Goal: Task Accomplishment & Management: Use online tool/utility

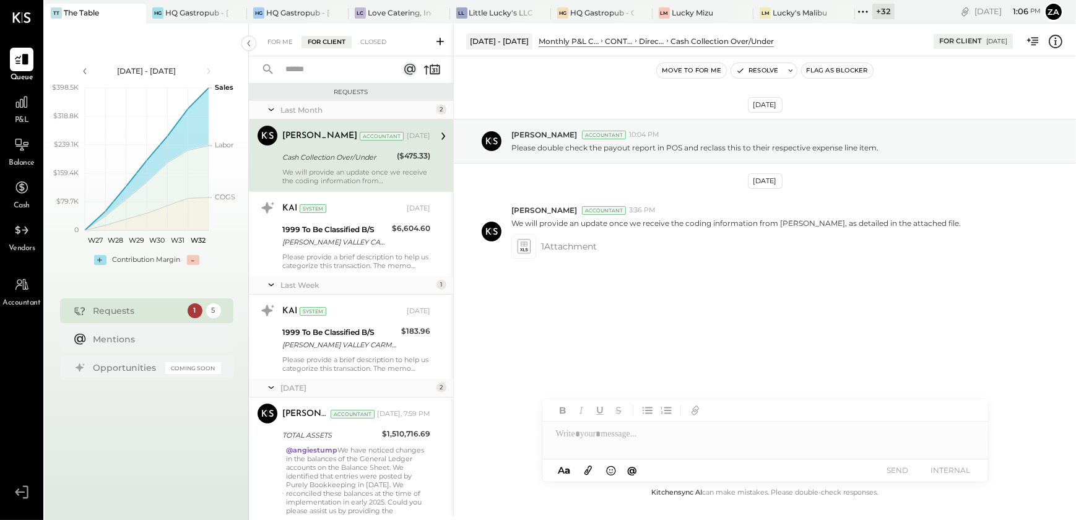
click at [23, 115] on span "P&L" at bounding box center [22, 120] width 14 height 11
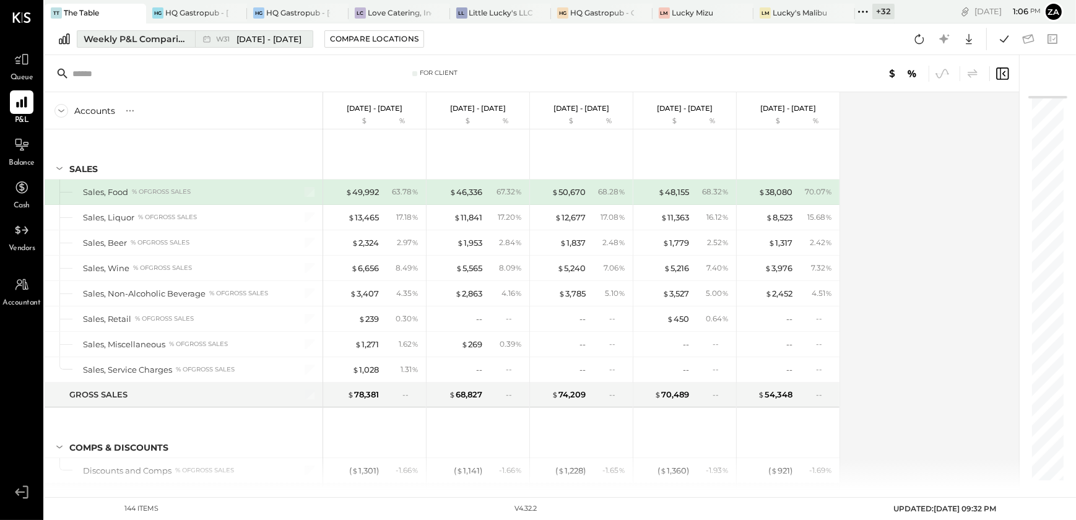
click at [147, 43] on div "Weekly P&L Comparison" at bounding box center [136, 39] width 104 height 12
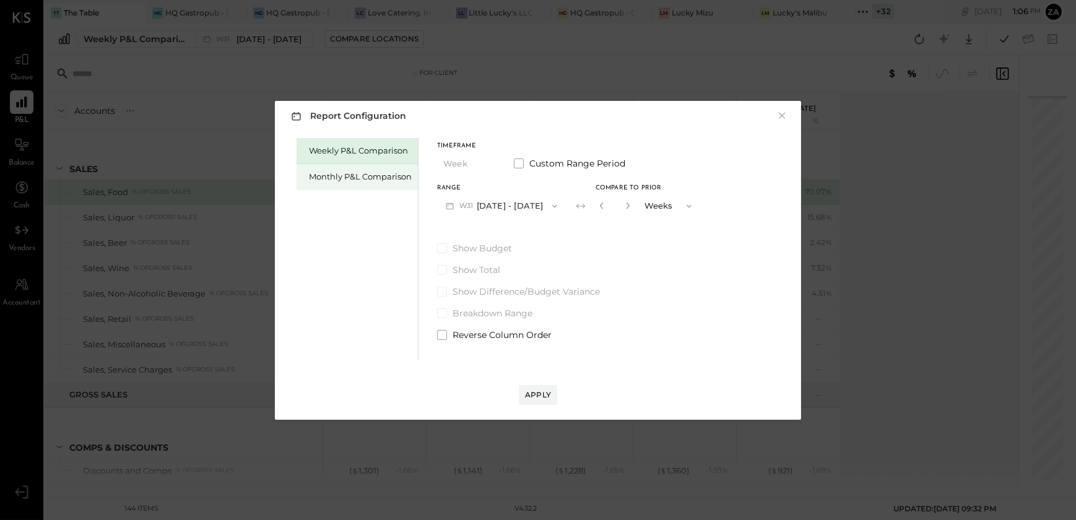
click at [328, 180] on div "Monthly P&L Comparison" at bounding box center [360, 177] width 103 height 12
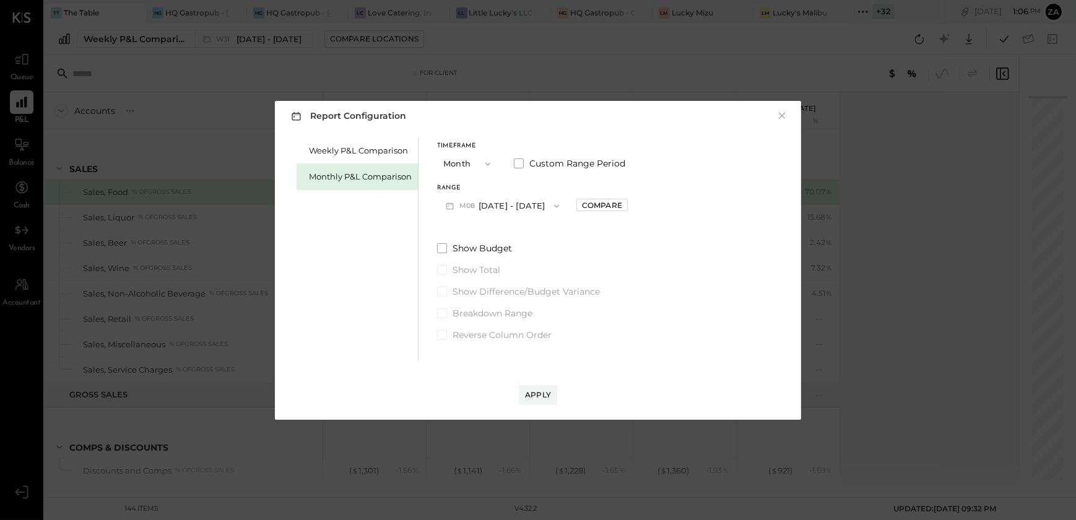
click at [553, 205] on icon "button" at bounding box center [557, 206] width 10 height 10
click at [507, 230] on span "[DATE] - [DATE]" at bounding box center [497, 233] width 59 height 11
click at [596, 200] on div "Compare" at bounding box center [602, 205] width 40 height 11
click at [626, 207] on icon "button" at bounding box center [629, 205] width 7 height 7
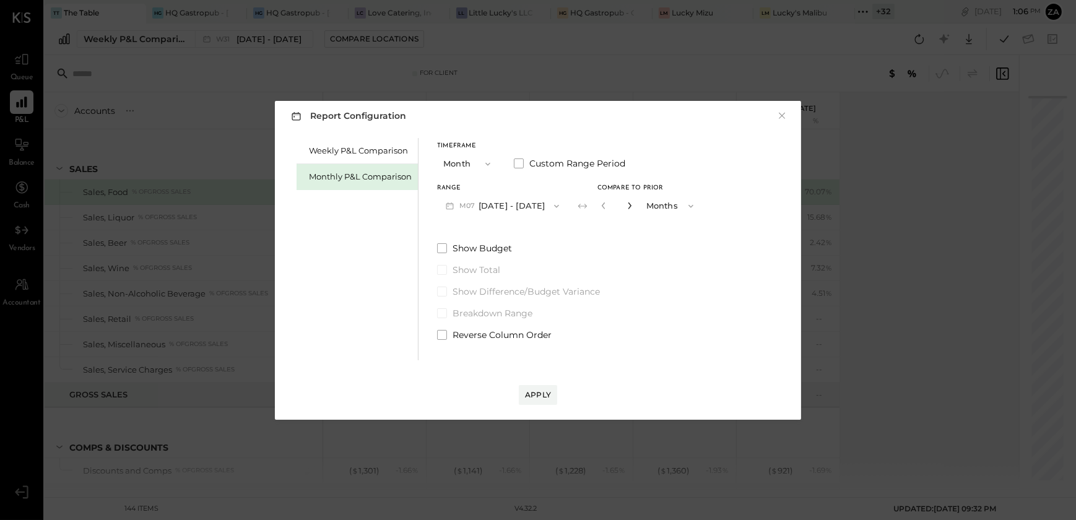
type input "*"
click at [533, 391] on div "Apply" at bounding box center [538, 394] width 26 height 11
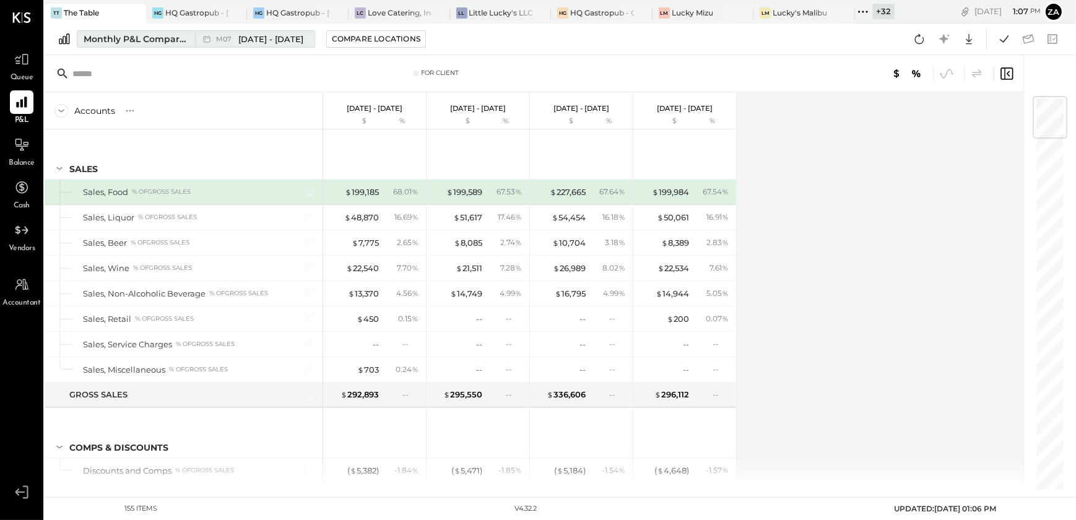
click at [264, 37] on span "[DATE] - [DATE]" at bounding box center [270, 39] width 65 height 12
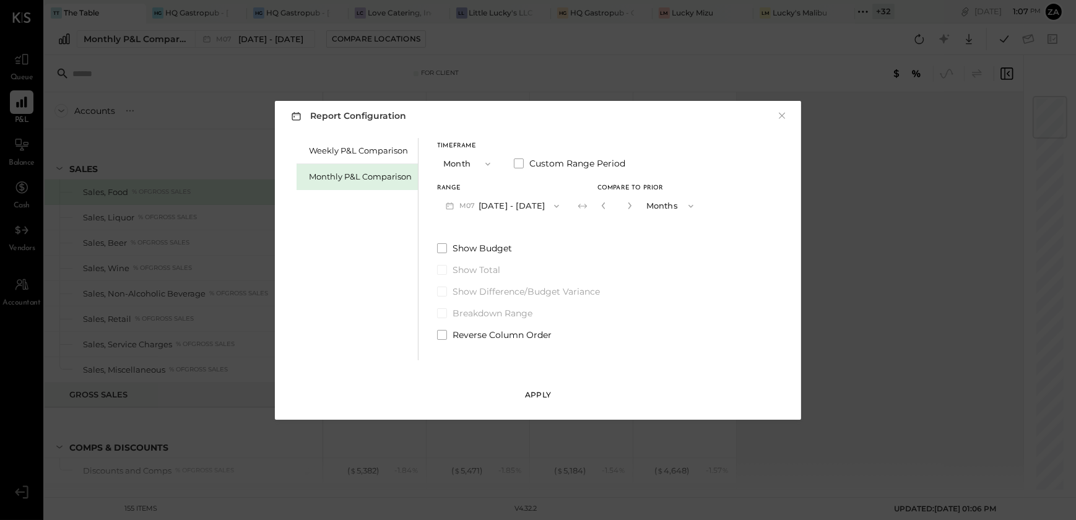
click at [542, 391] on div "Apply" at bounding box center [538, 394] width 26 height 11
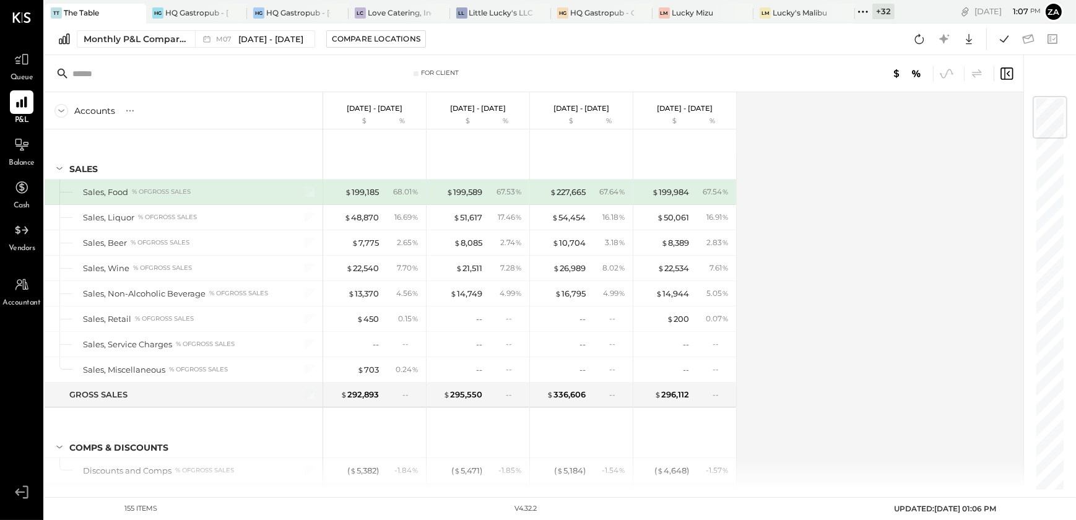
click at [786, 332] on div "Accounts S % GL [DATE] - [DATE] $ % [DATE] - [DATE] $ % [DATE] - [DATE] $ % [DA…" at bounding box center [535, 290] width 981 height 397
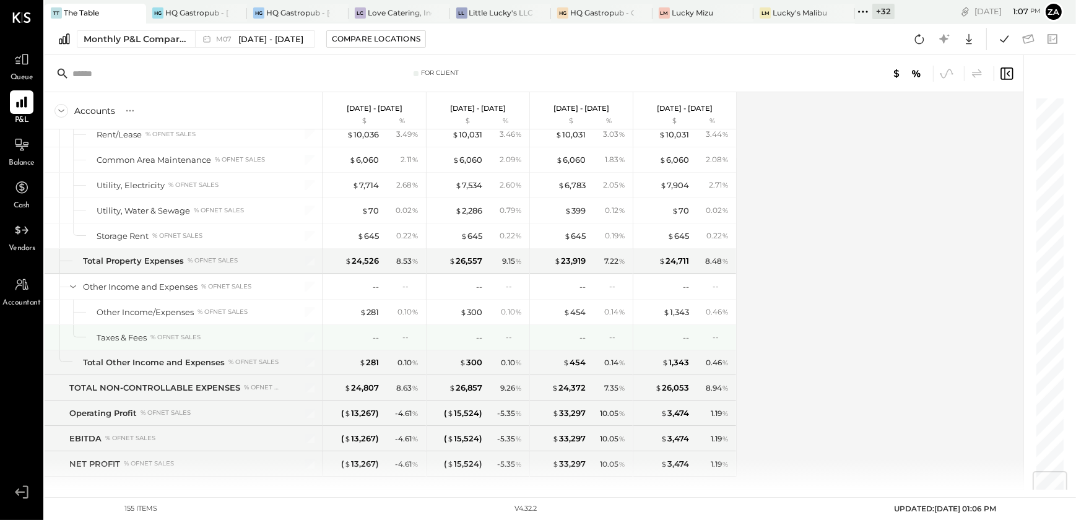
scroll to position [3161, 0]
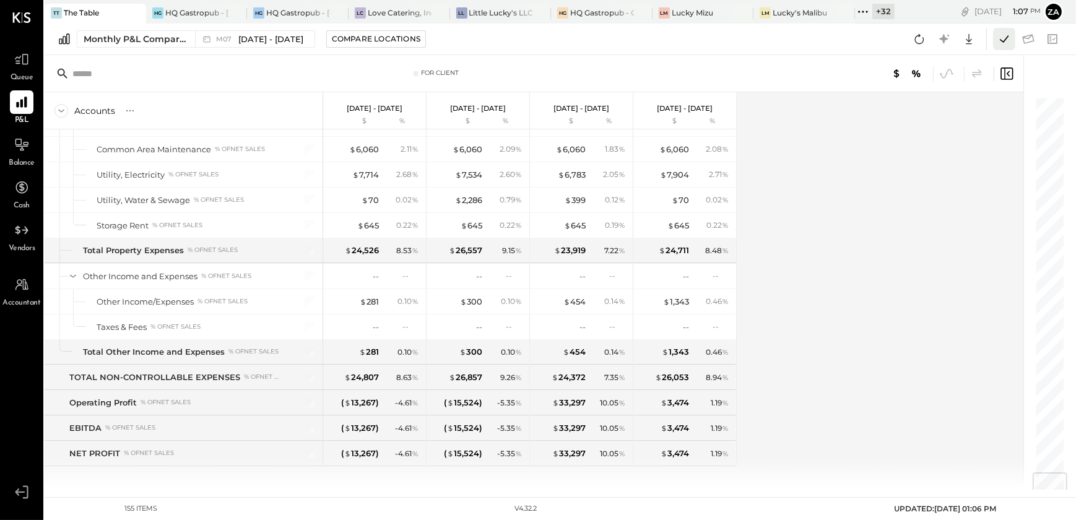
click at [999, 40] on icon at bounding box center [1004, 39] width 16 height 16
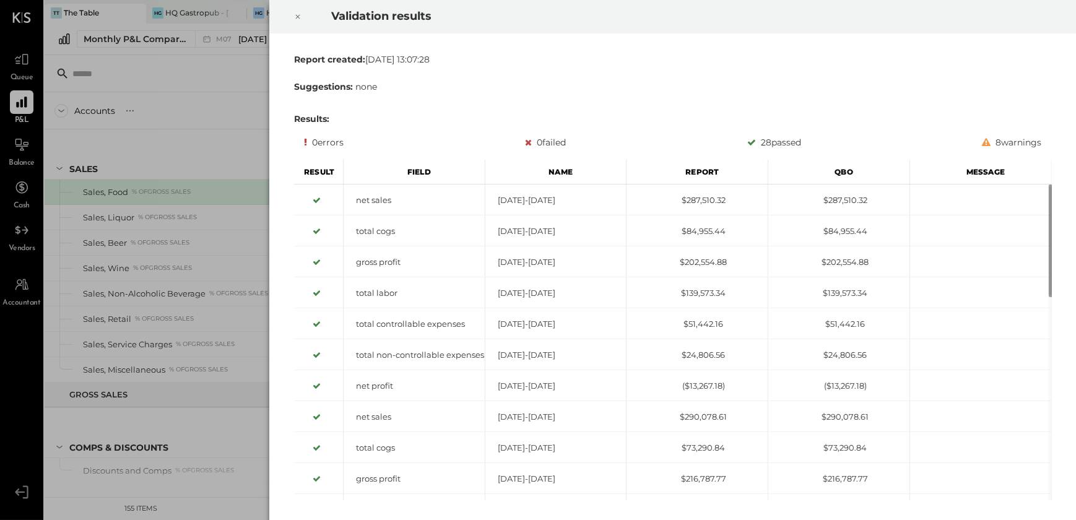
click at [299, 14] on icon at bounding box center [297, 16] width 7 height 15
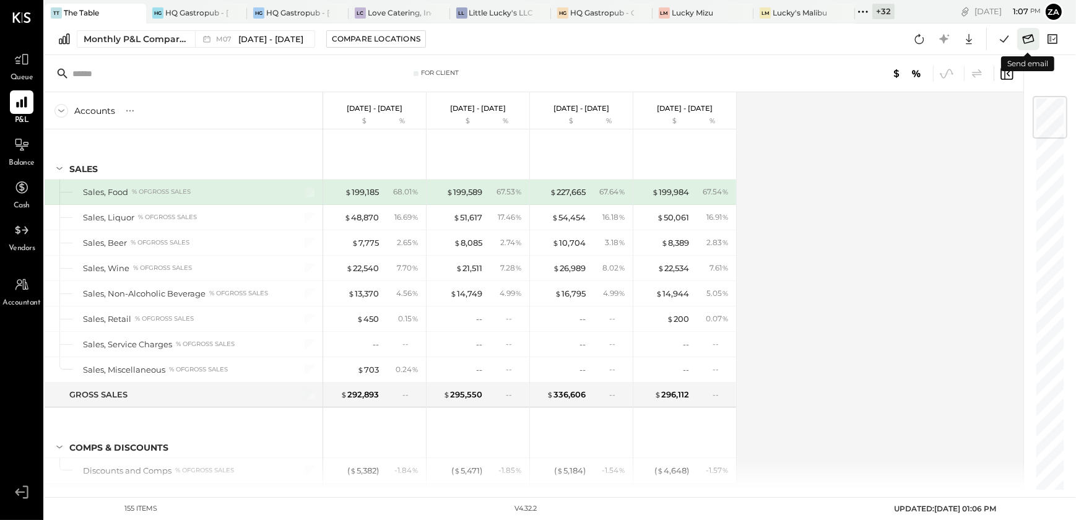
click at [1029, 37] on icon at bounding box center [1029, 38] width 12 height 9
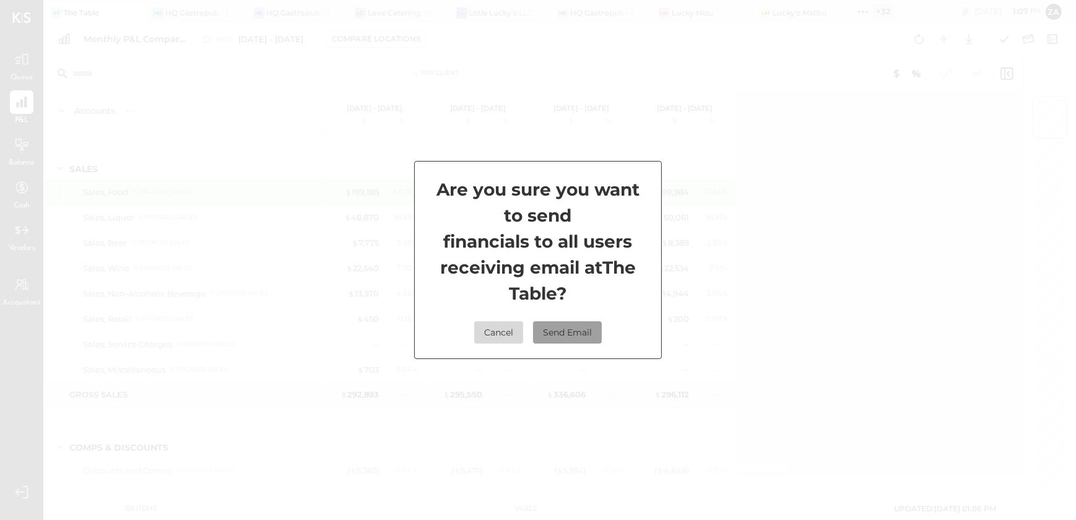
click at [571, 331] on button "Send Email" at bounding box center [567, 332] width 69 height 22
